Goal: Information Seeking & Learning: Learn about a topic

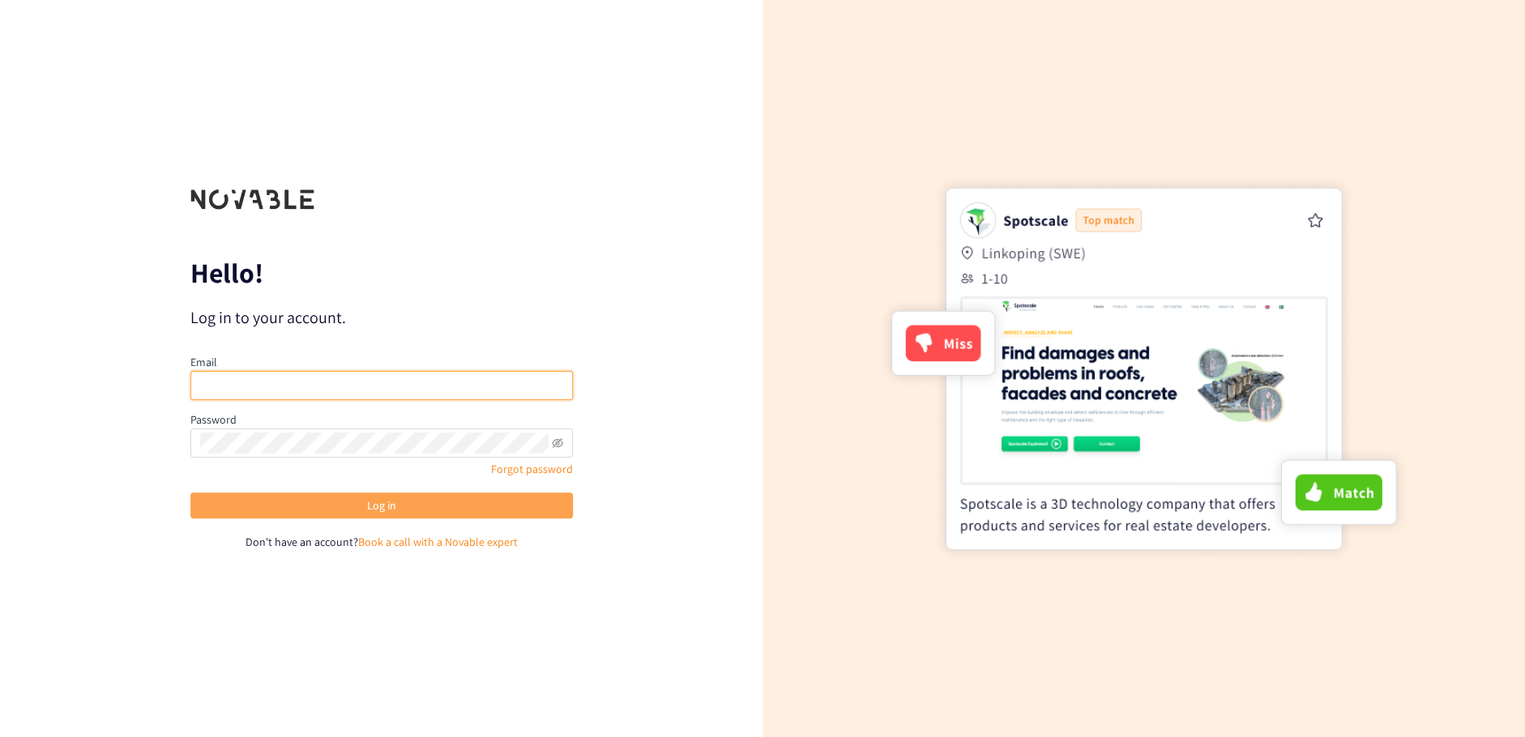
type input "[PERSON_NAME][EMAIL_ADDRESS][DOMAIN_NAME]"
click at [367, 506] on span "Log in" at bounding box center [381, 506] width 29 height 18
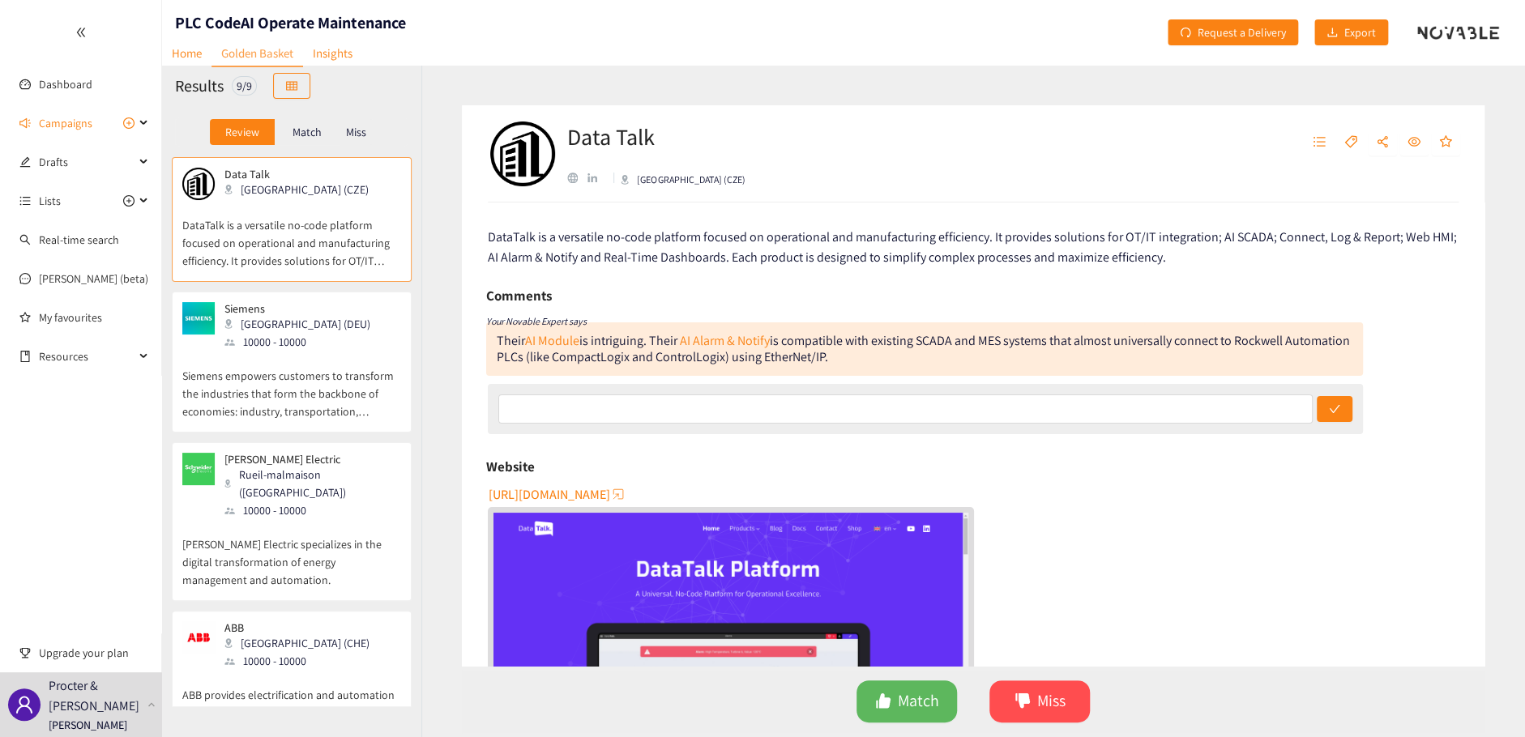
click at [448, 252] on div "Data Talk [GEOGRAPHIC_DATA] (CZE) DataTalk is a versatile no-code platform focu…" at bounding box center [973, 401] width 1104 height 673
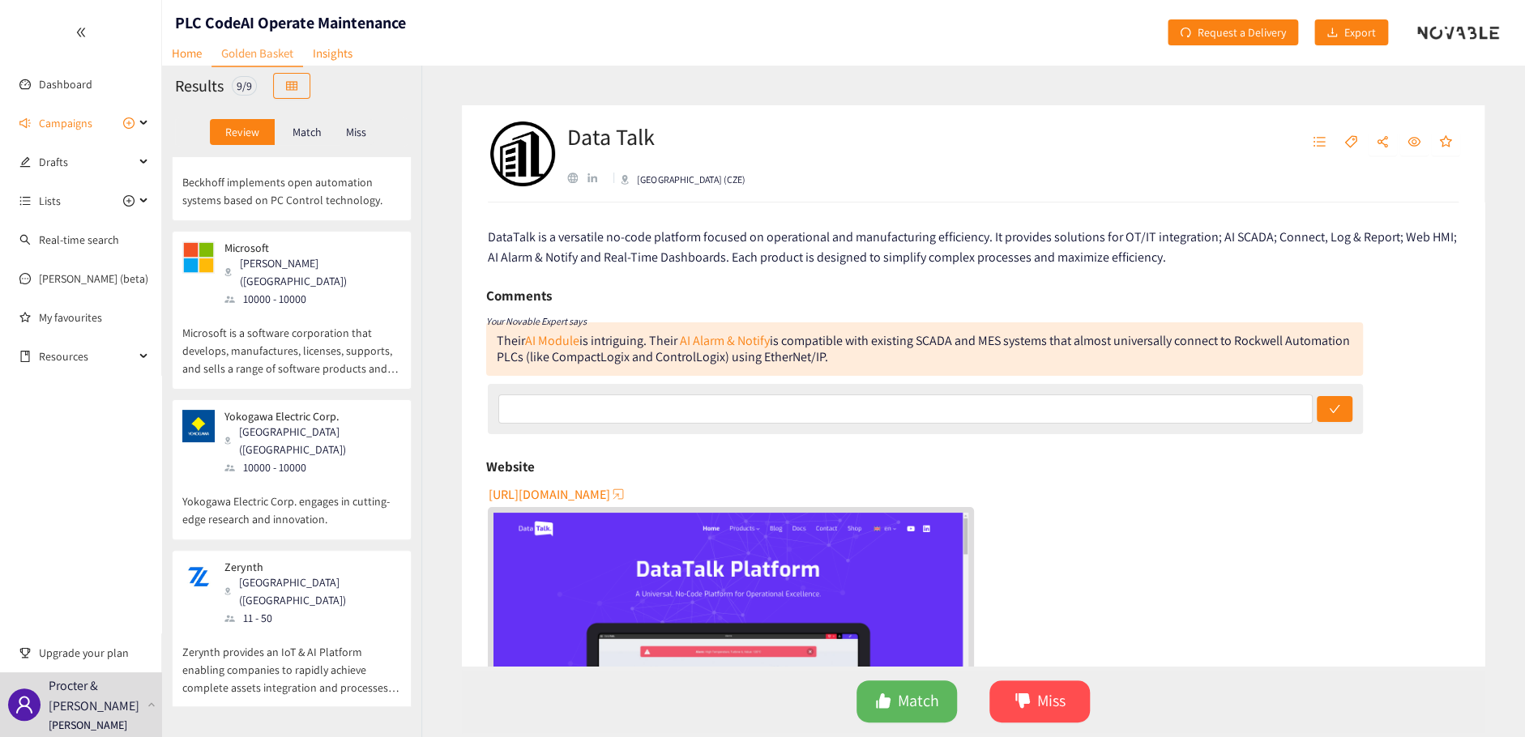
scroll to position [716, 0]
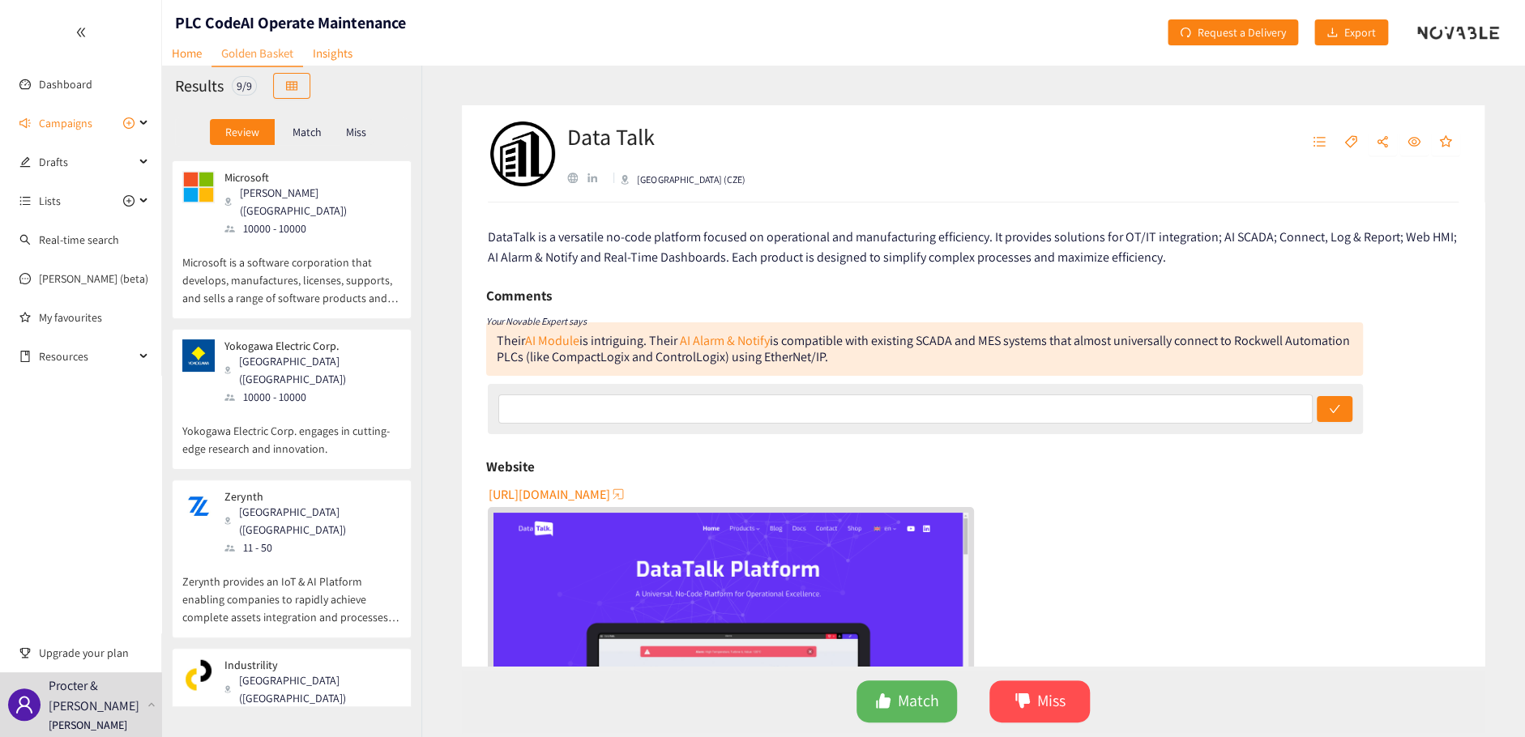
click at [438, 322] on div "Data Talk [GEOGRAPHIC_DATA] (CZE) DataTalk is a versatile no-code platform focu…" at bounding box center [973, 401] width 1104 height 673
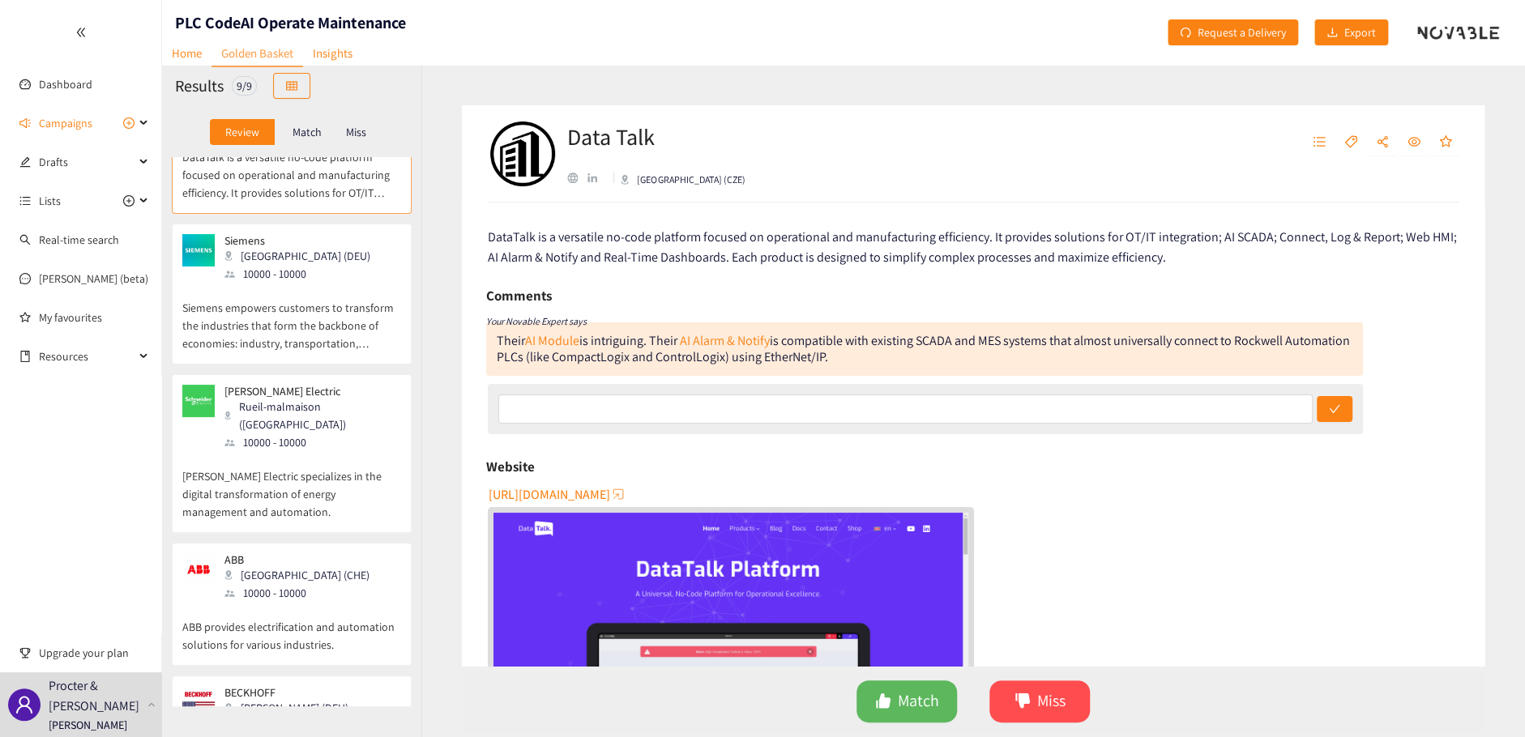
scroll to position [0, 0]
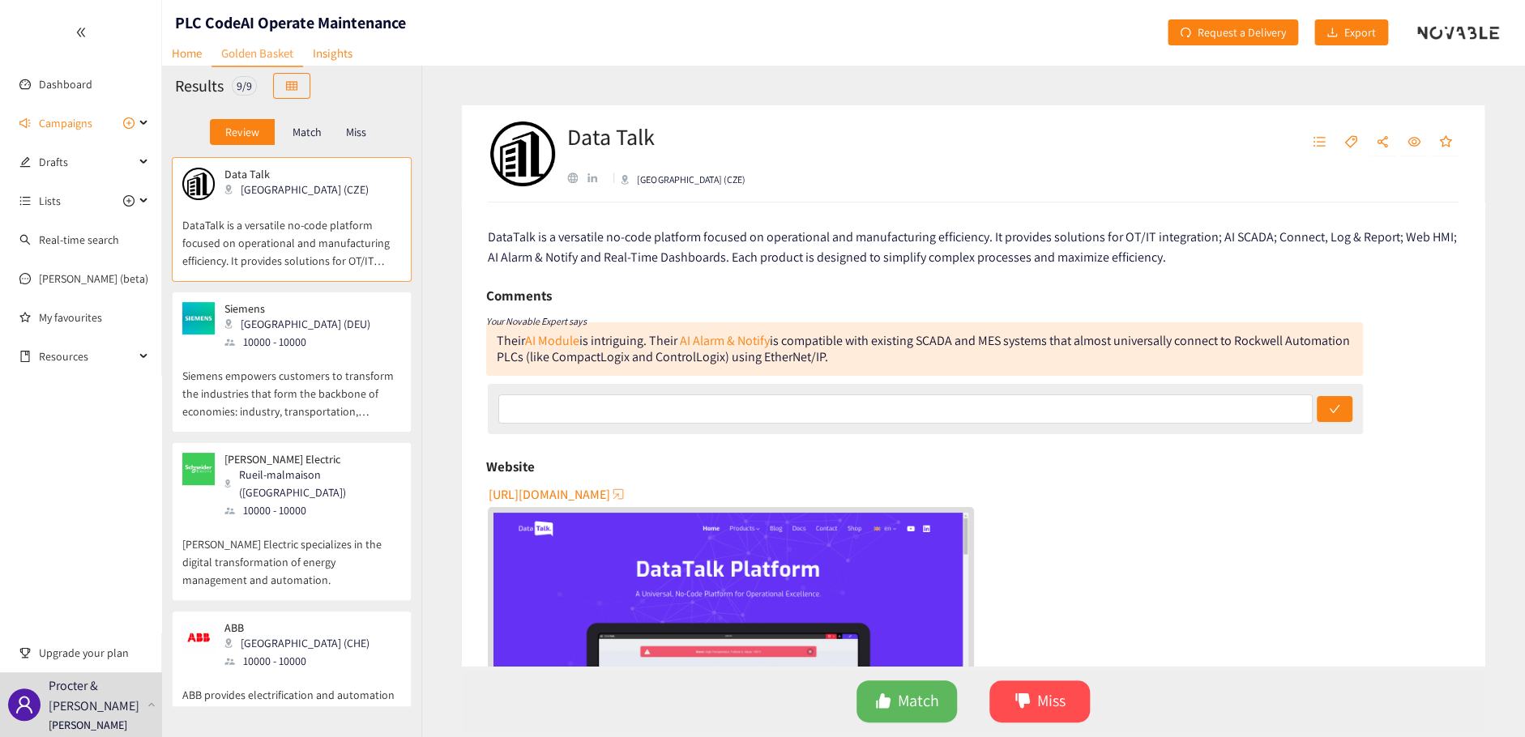
click at [314, 248] on p "DataTalk is a versatile no-code platform focused on operational and manufacturi…" at bounding box center [291, 235] width 219 height 70
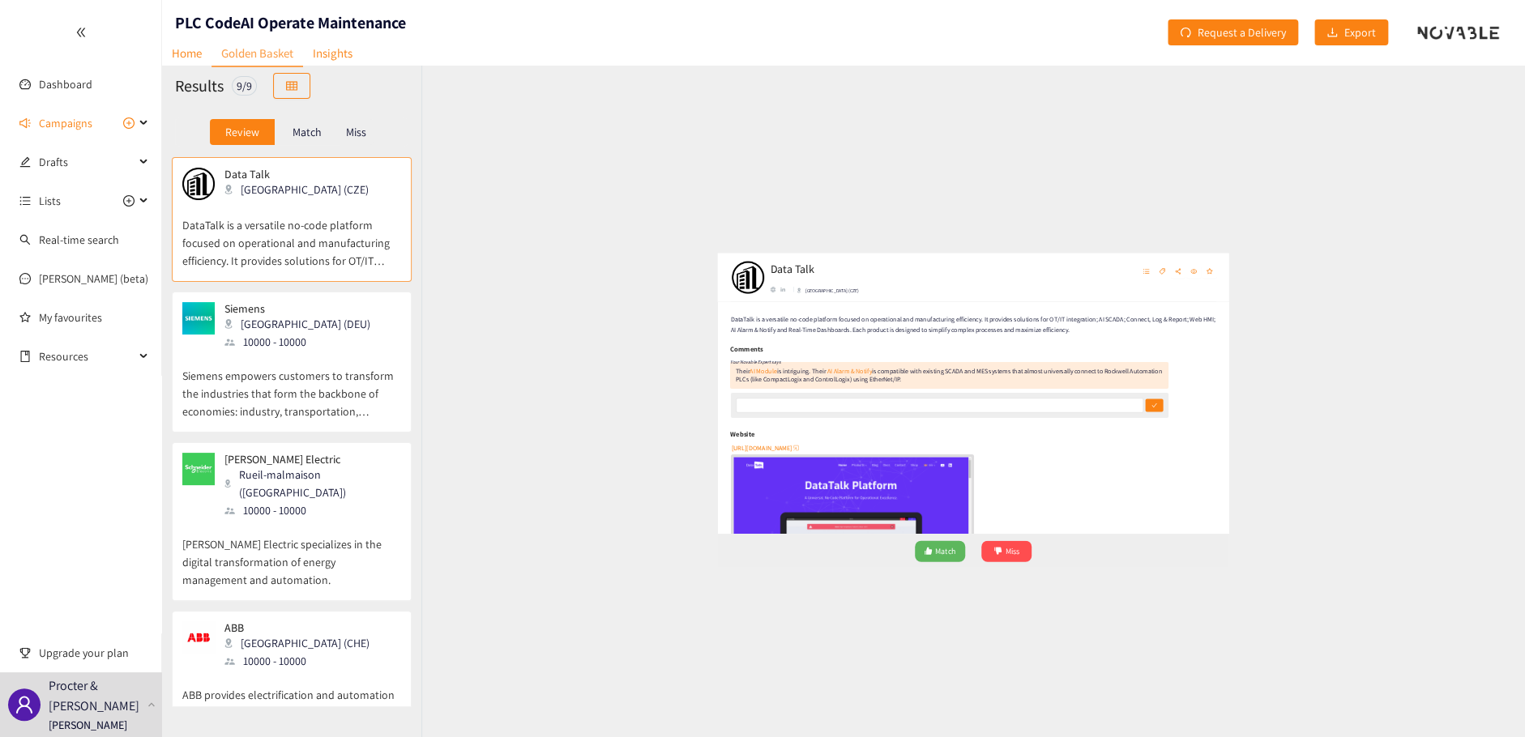
click at [459, 293] on div "Data Talk [GEOGRAPHIC_DATA] (CZE) DataTalk is a versatile no-code platform focu…" at bounding box center [973, 401] width 1104 height 673
click at [433, 295] on div "Data Talk [GEOGRAPHIC_DATA] (CZE) DataTalk is a versatile no-code platform focu…" at bounding box center [973, 401] width 1104 height 673
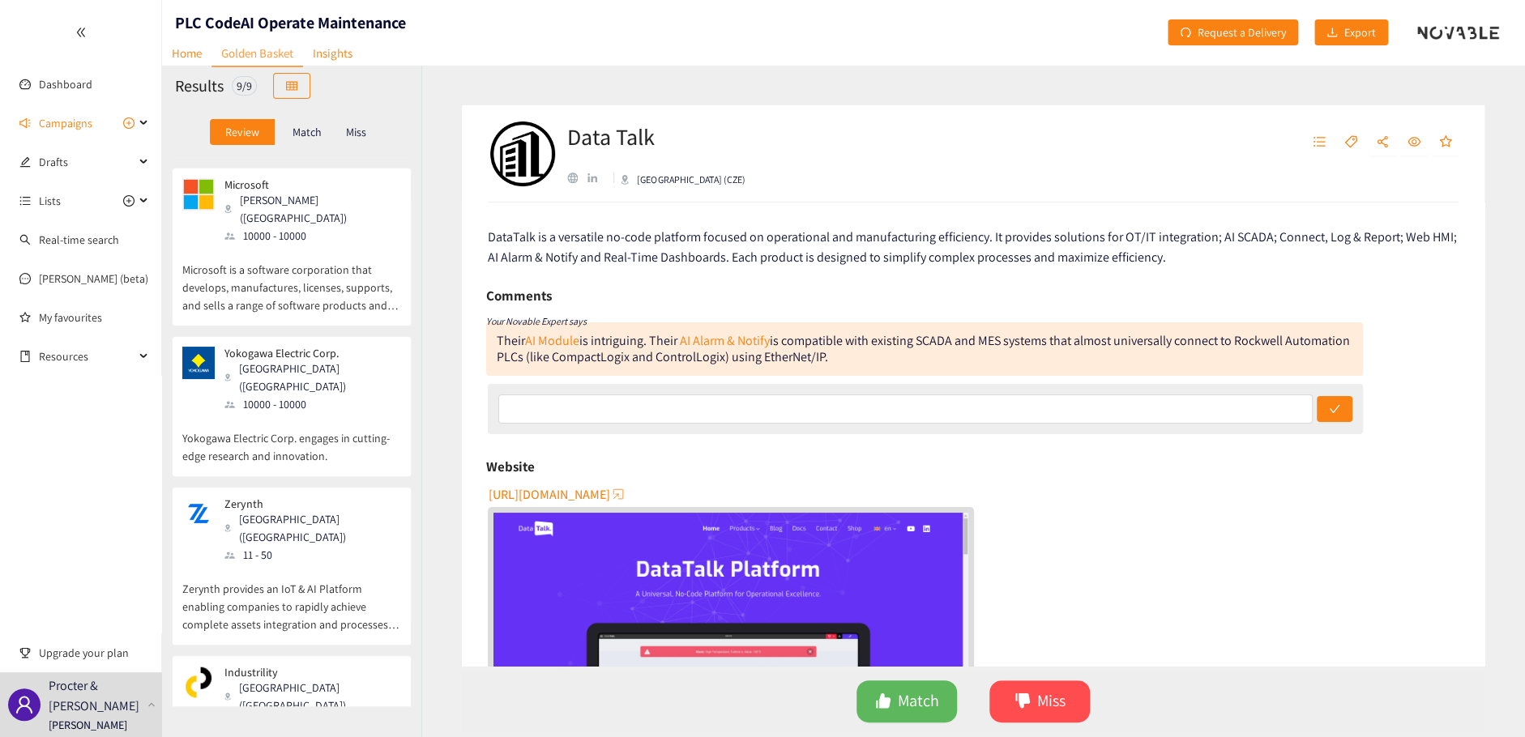
scroll to position [716, 0]
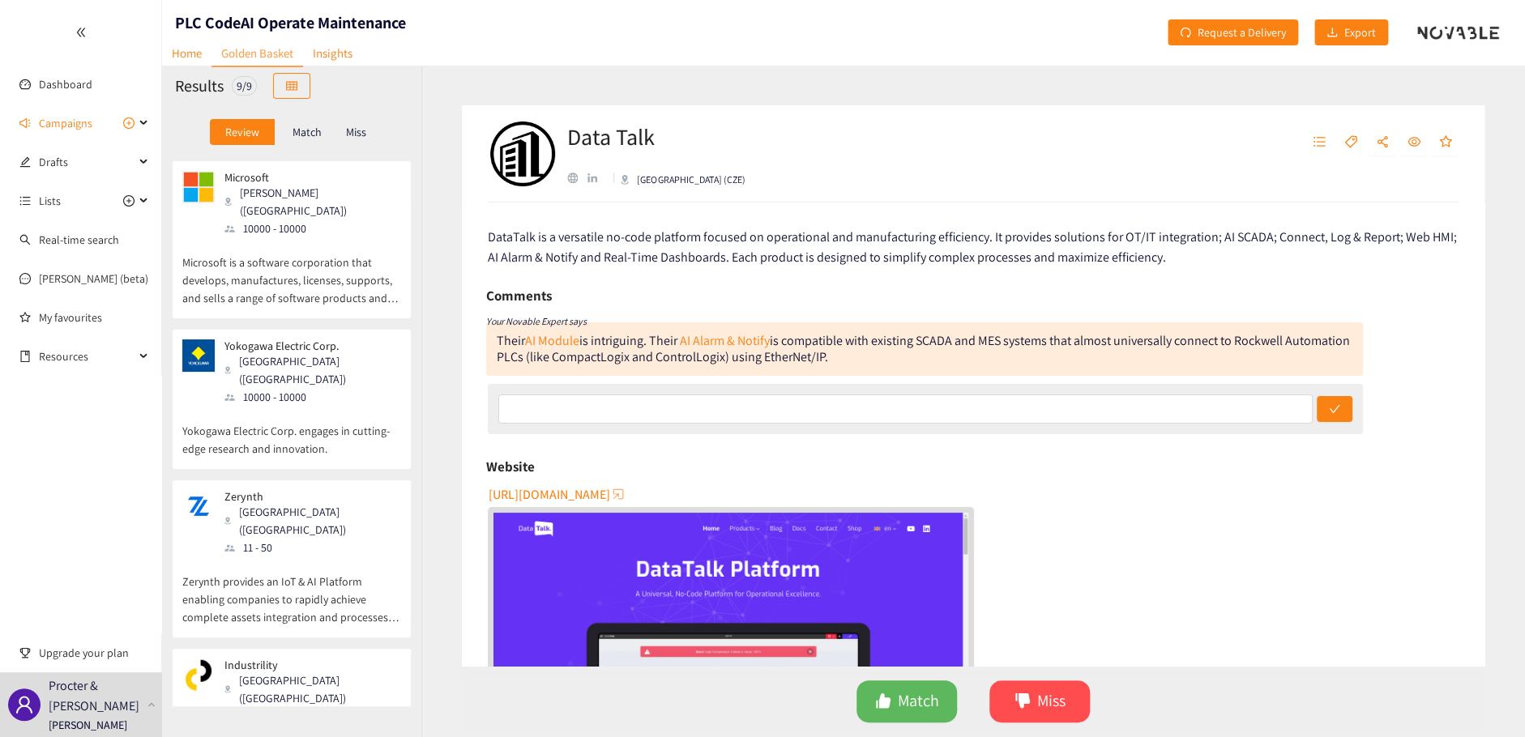
click at [315, 557] on p "Zerynth provides an IoT & AI Platform enabling companies to rapidly achieve com…" at bounding box center [291, 592] width 219 height 70
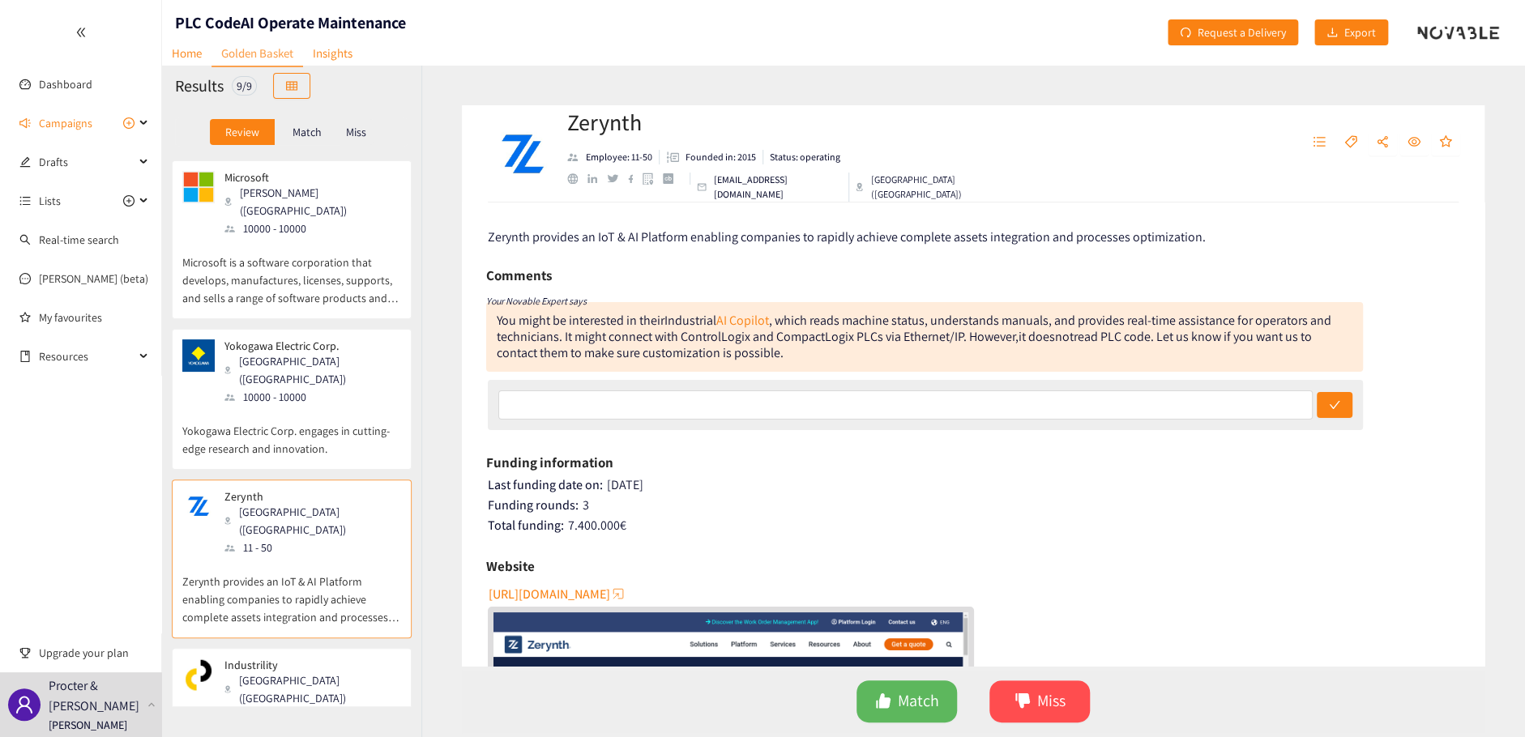
click at [570, 596] on span "[URL][DOMAIN_NAME]" at bounding box center [550, 594] width 122 height 20
click at [324, 659] on div "Industrility [GEOGRAPHIC_DATA] ([GEOGRAPHIC_DATA]) 1 - 10" at bounding box center [291, 692] width 219 height 66
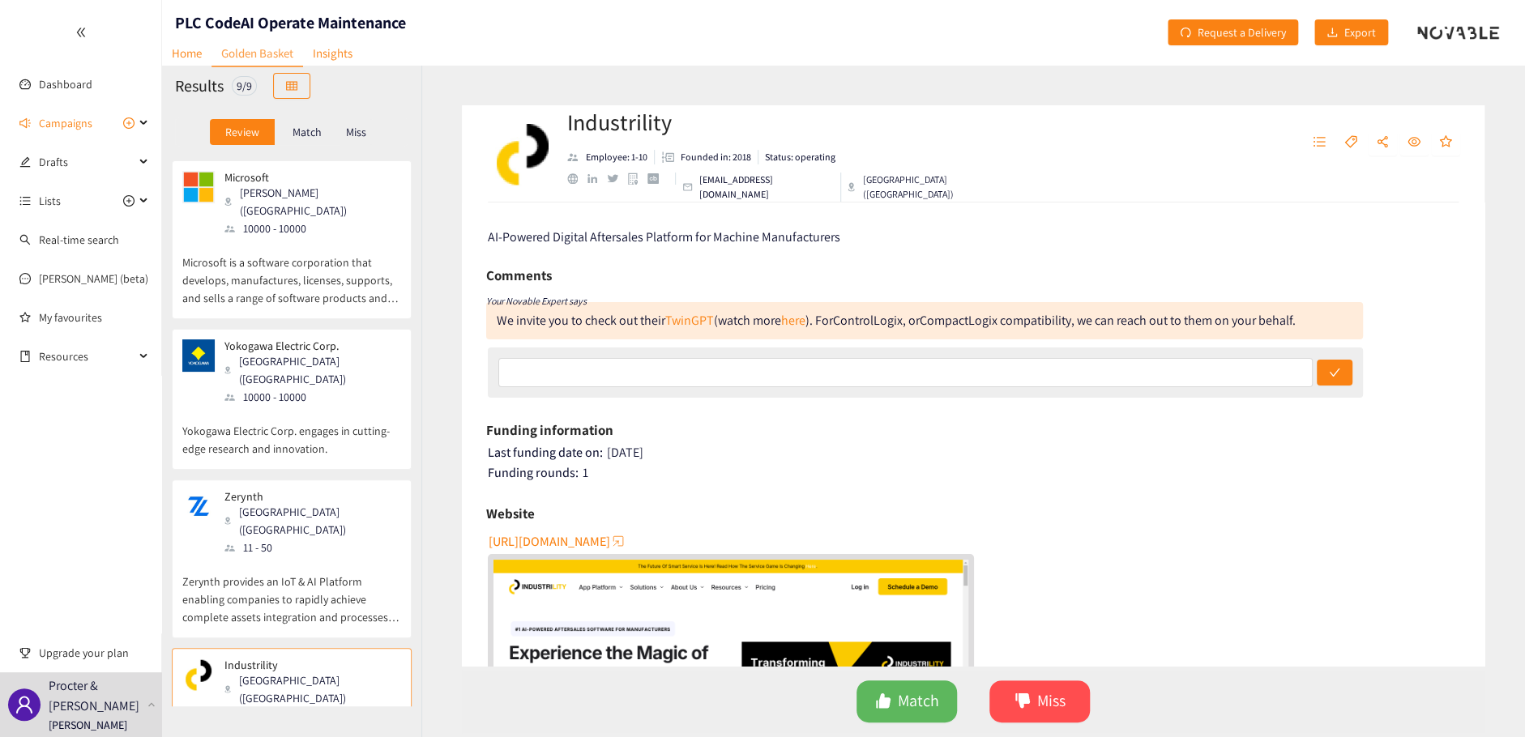
click at [560, 539] on span "[URL][DOMAIN_NAME]" at bounding box center [550, 542] width 122 height 20
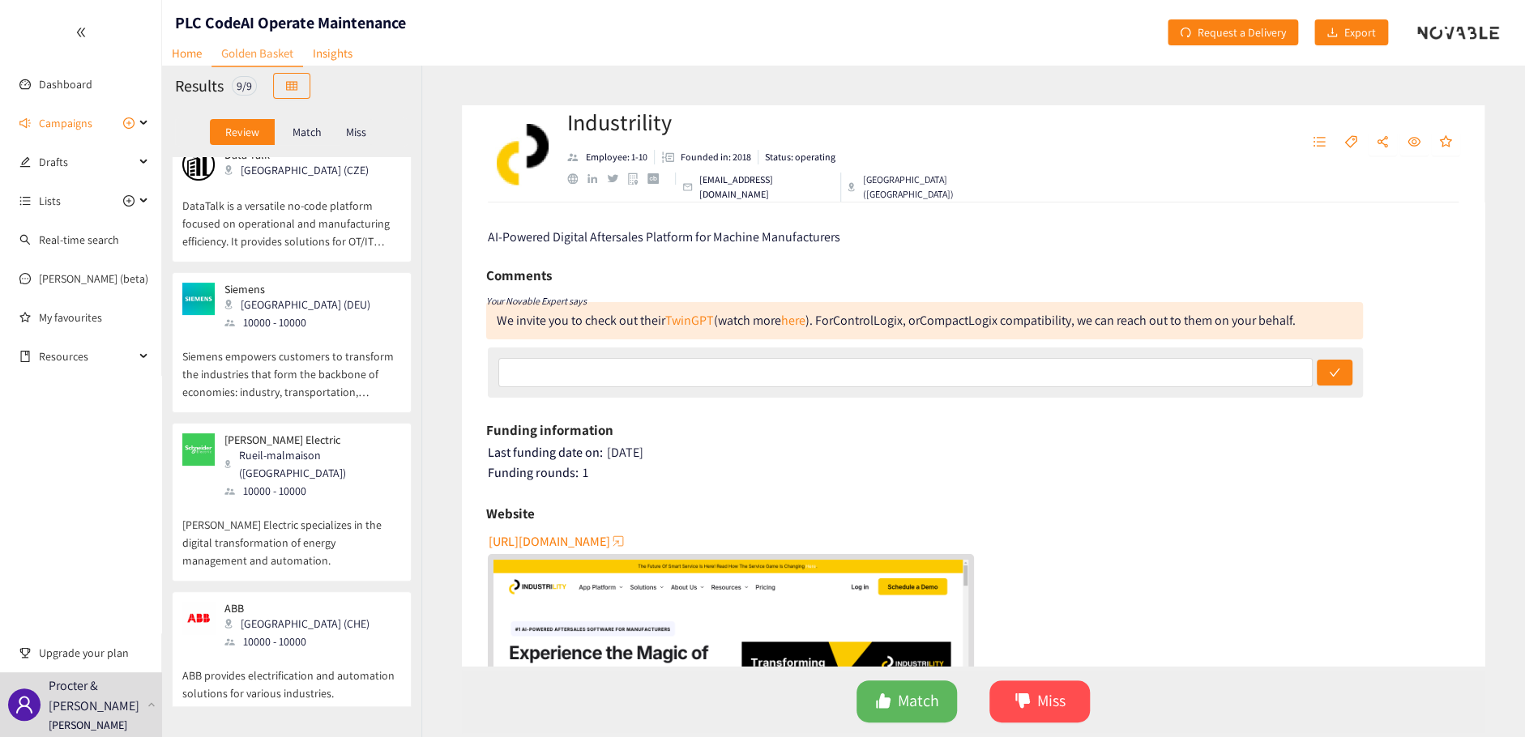
scroll to position [0, 0]
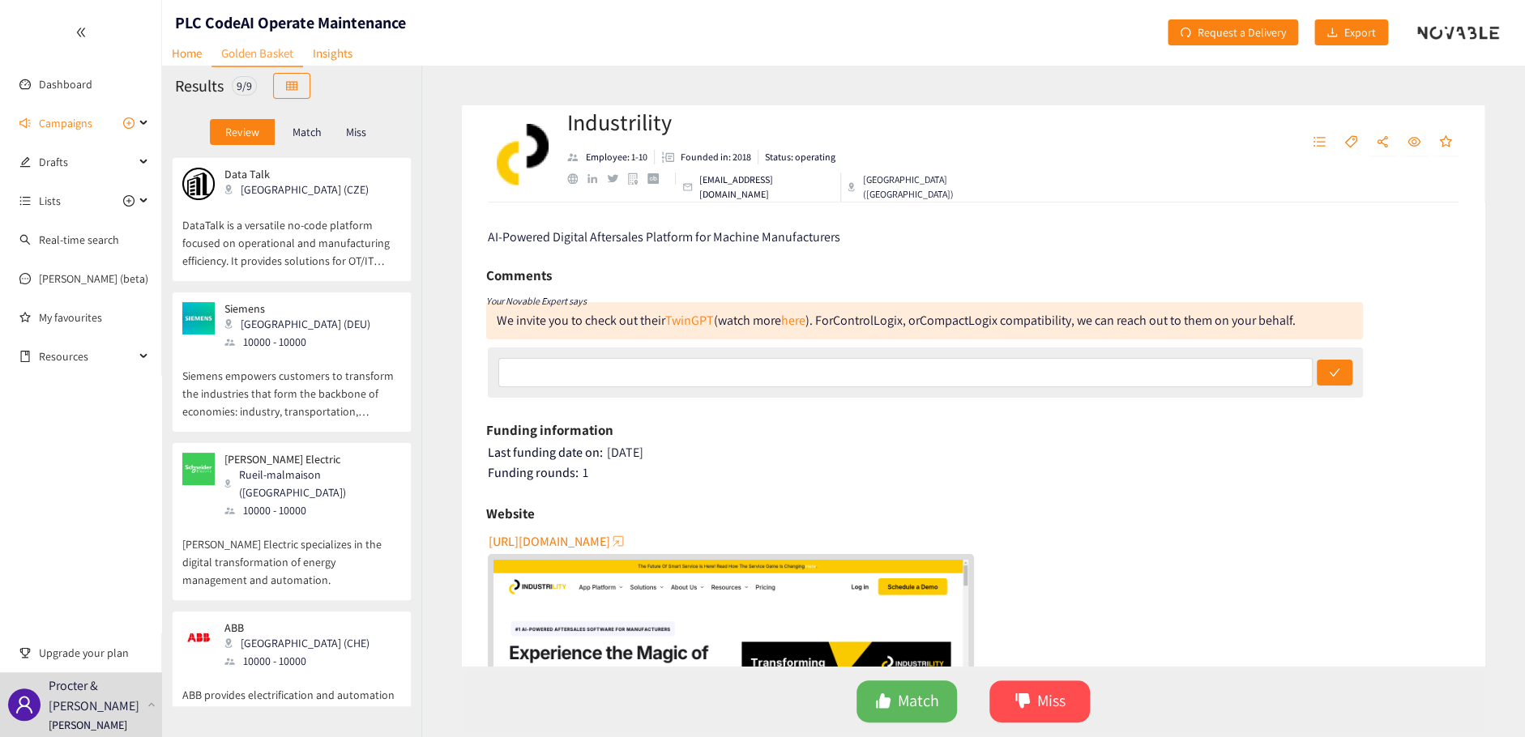
click at [438, 296] on div "Industrility Employee: 1-10 Founded in: 2018 Status: operating [EMAIL_ADDRESS][…" at bounding box center [973, 401] width 1104 height 673
